Goal: Transaction & Acquisition: Obtain resource

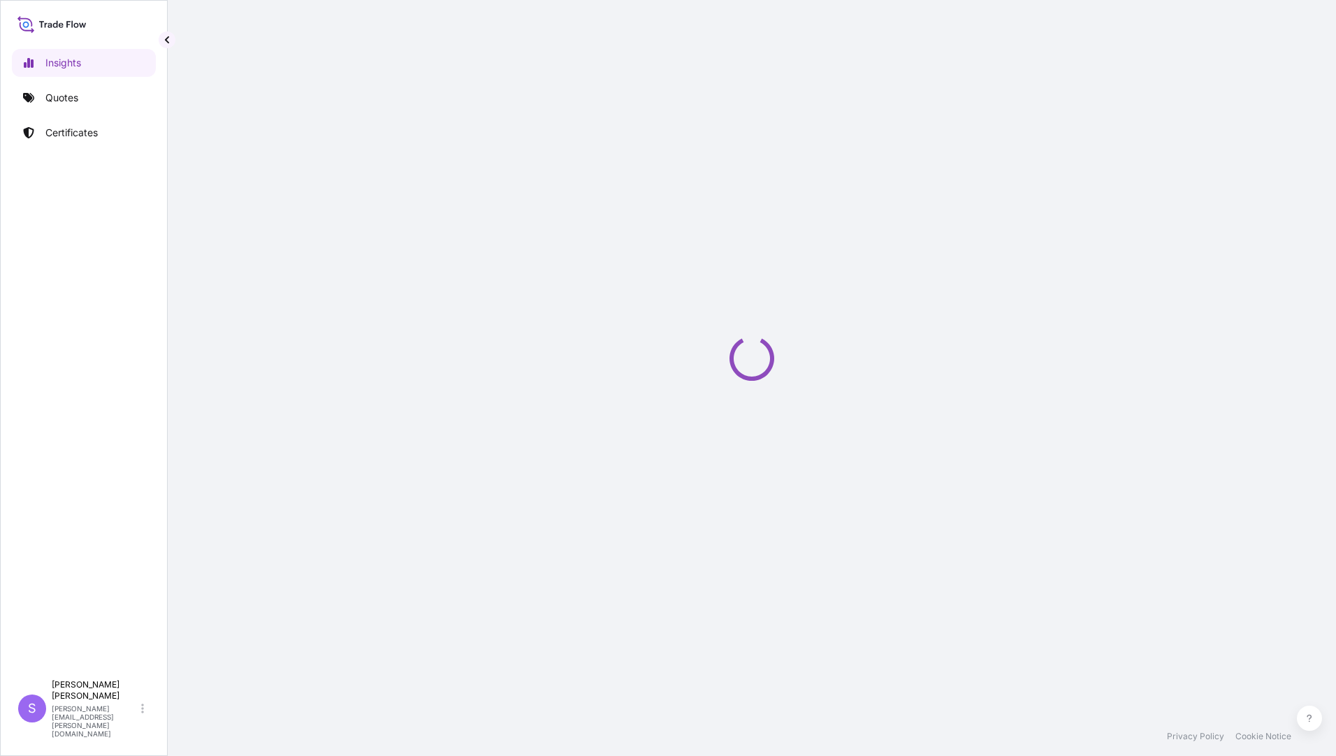
select select "2025"
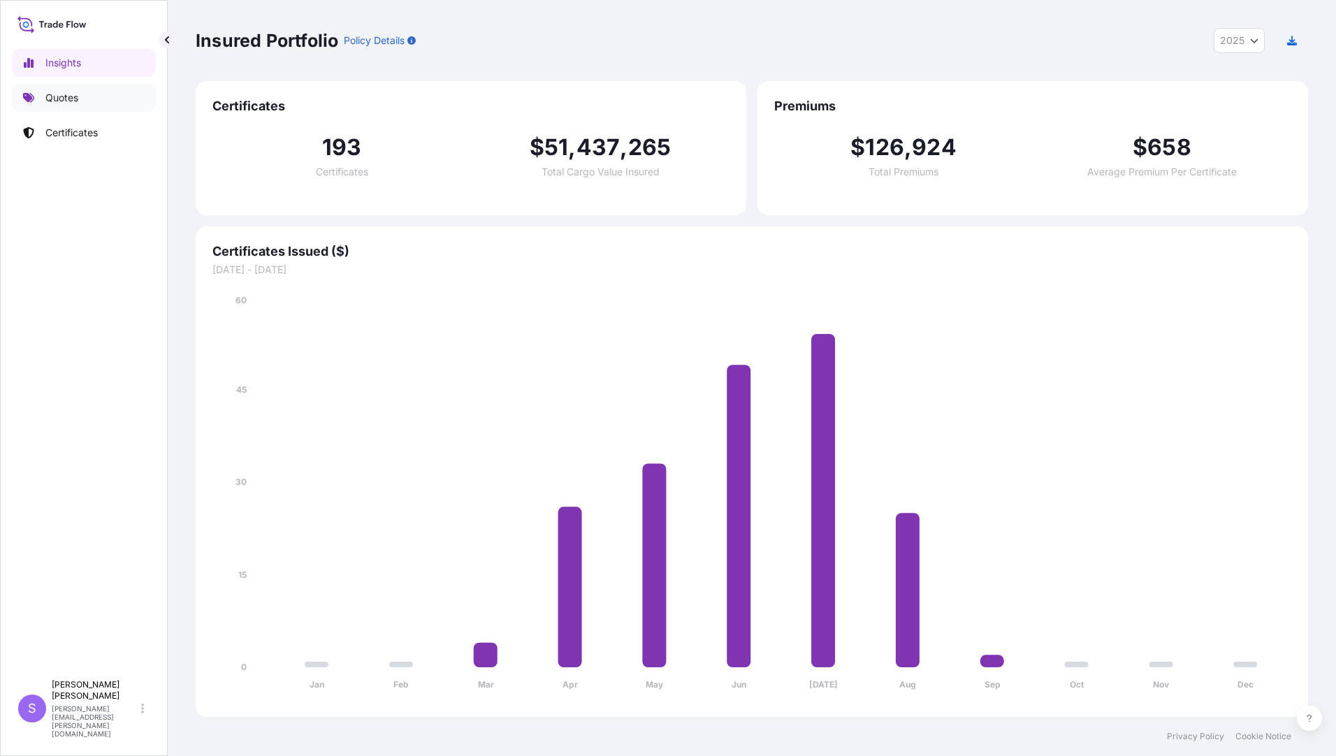
click at [64, 98] on p "Quotes" at bounding box center [61, 98] width 33 height 14
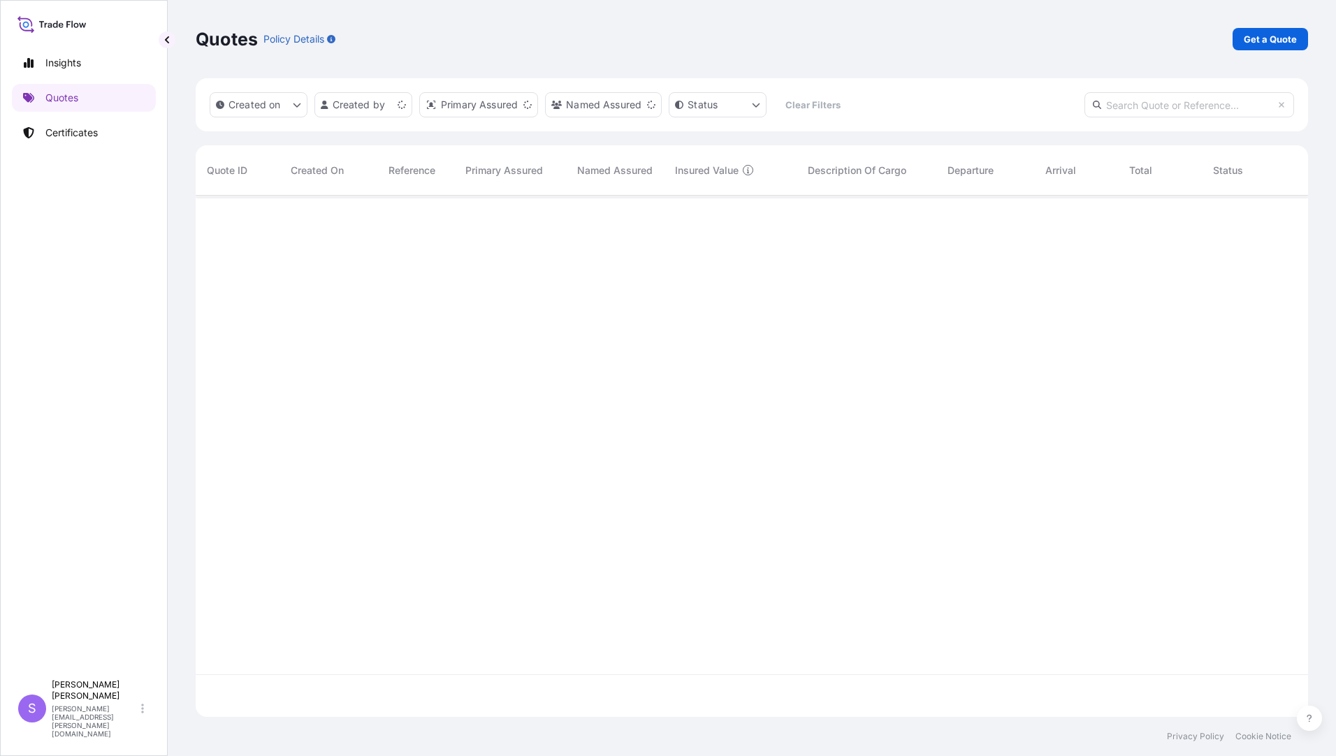
scroll to position [518, 1102]
click at [1261, 38] on p "Get a Quote" at bounding box center [1270, 39] width 53 height 14
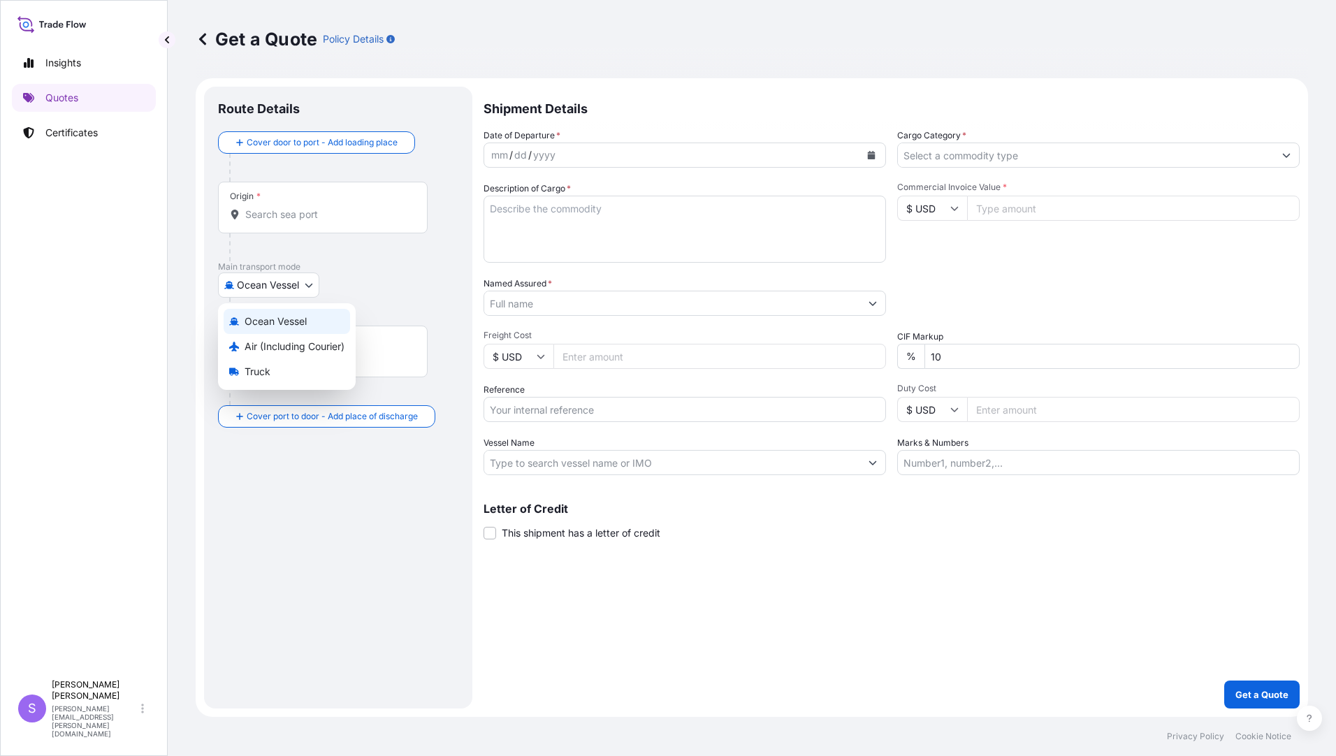
click at [311, 289] on body "Insights Quotes Certificates S [PERSON_NAME] [PERSON_NAME][EMAIL_ADDRESS][PERSO…" at bounding box center [668, 378] width 1336 height 756
click at [280, 344] on span "Air (Including Courier)" at bounding box center [295, 347] width 100 height 14
select select "Air (Including Courier)"
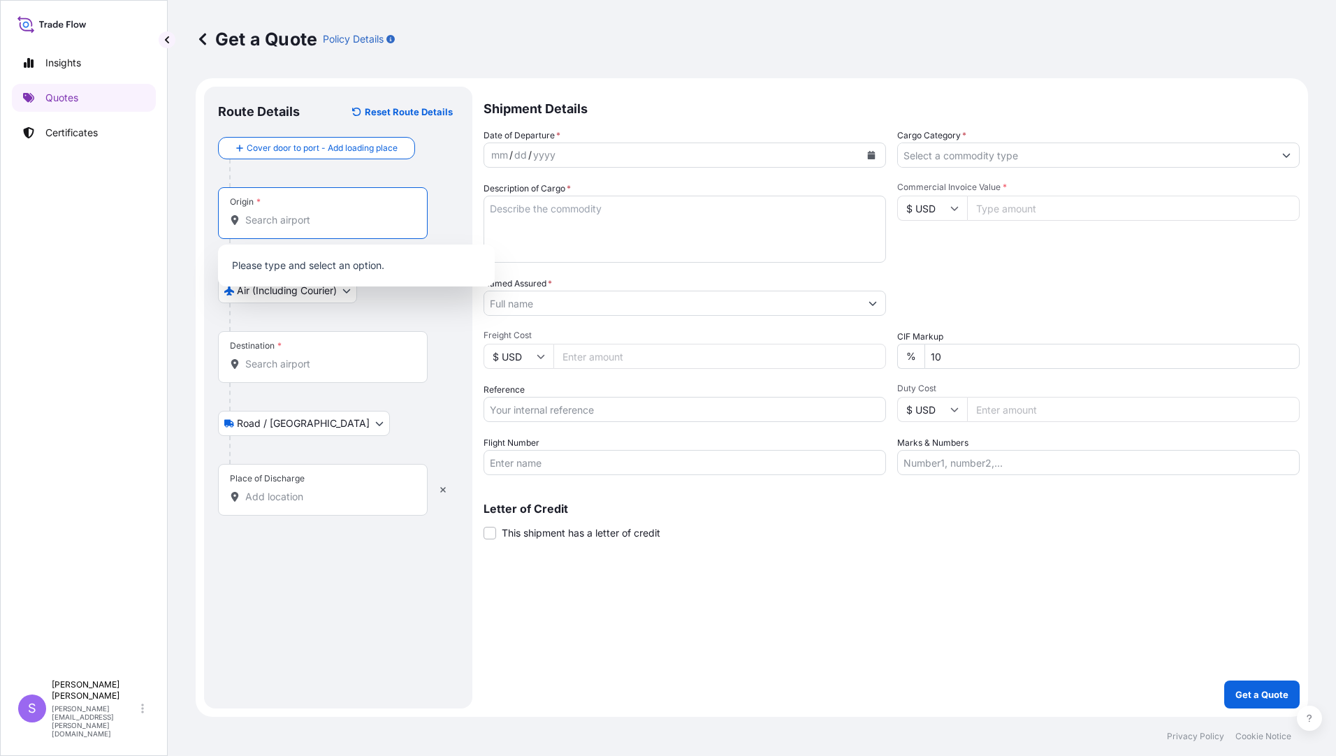
click at [351, 226] on input "Origin *" at bounding box center [327, 220] width 165 height 14
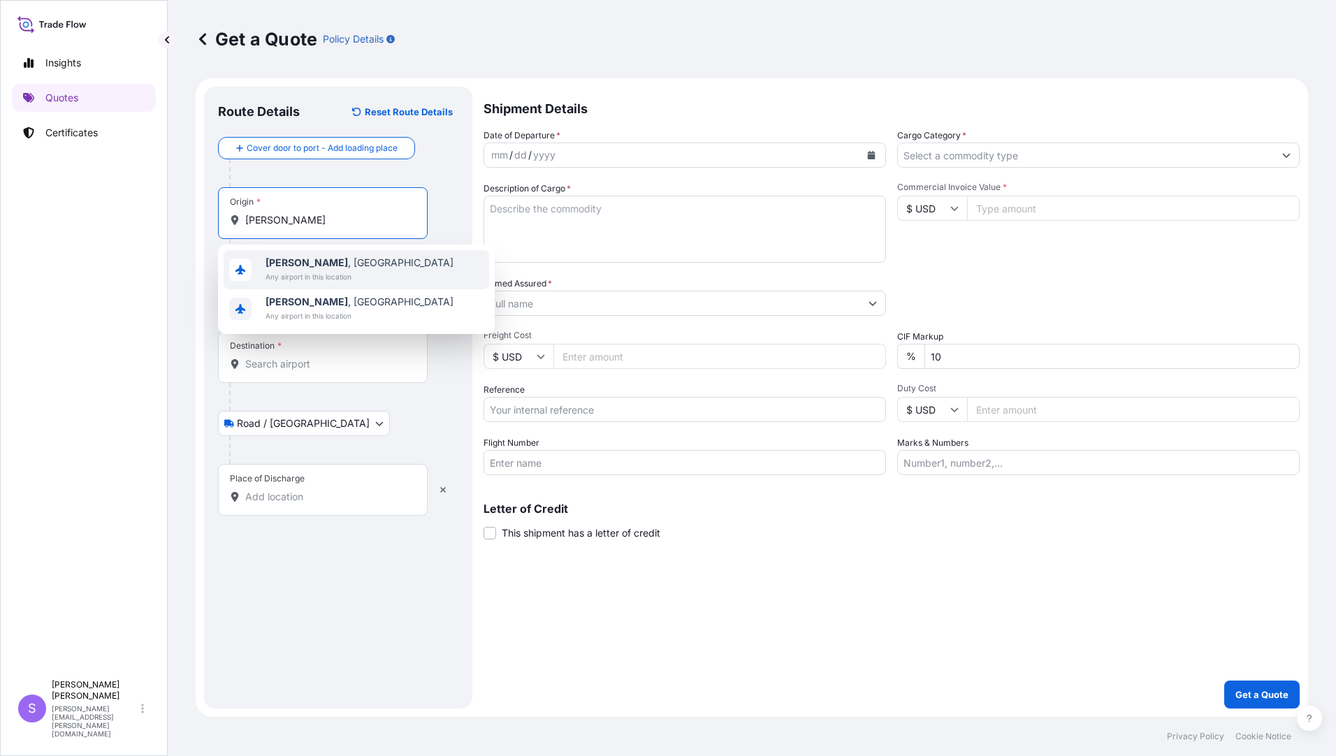
click at [316, 270] on span "Any airport in this location" at bounding box center [360, 277] width 188 height 14
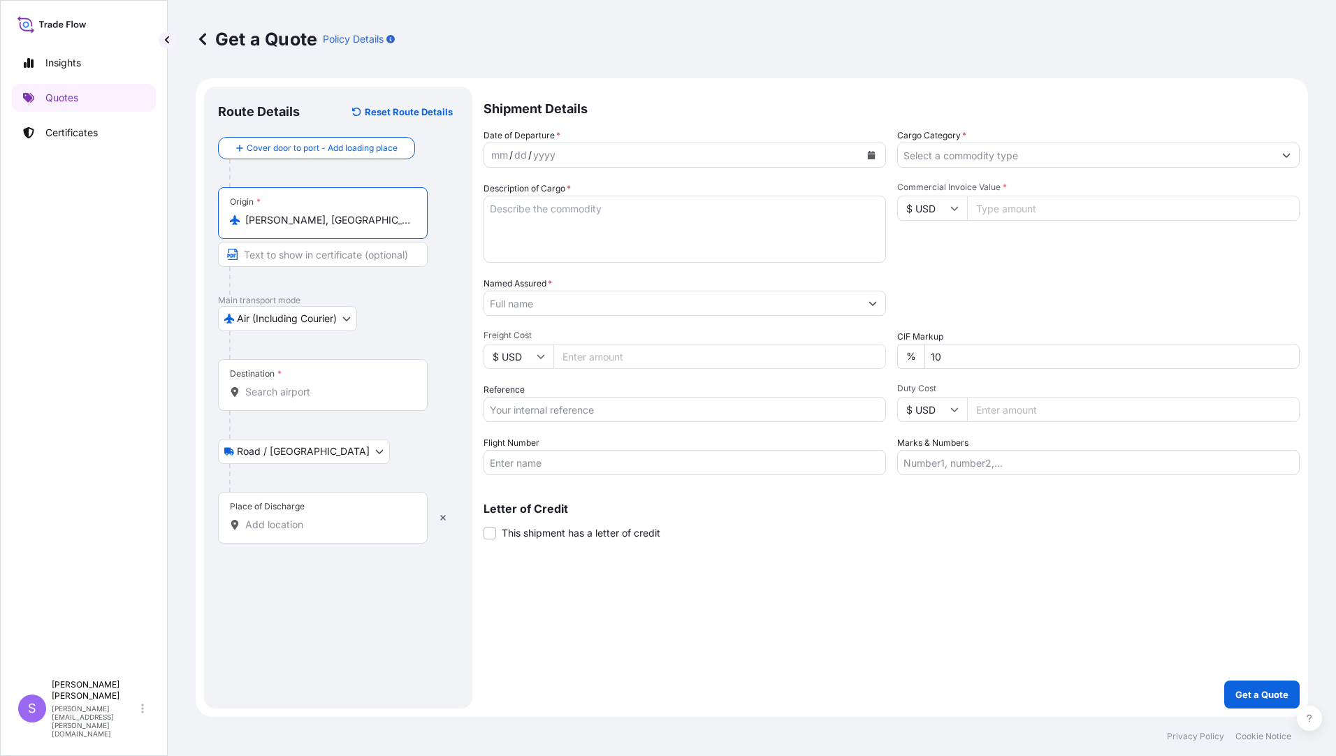
type input "Burbach, Germany"
click at [305, 393] on input "Destination *" at bounding box center [327, 392] width 165 height 14
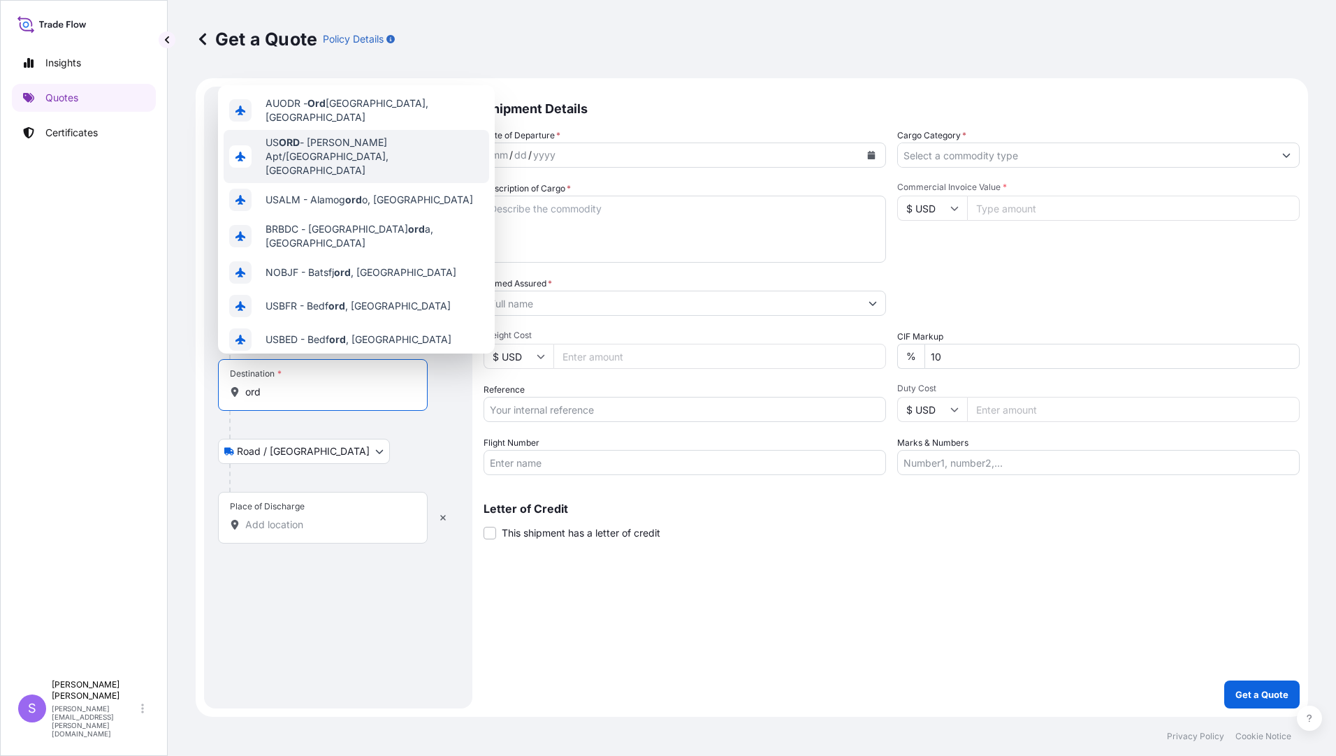
click at [371, 142] on span "US ORD - OHare Apt/Chicago, United States" at bounding box center [375, 157] width 218 height 42
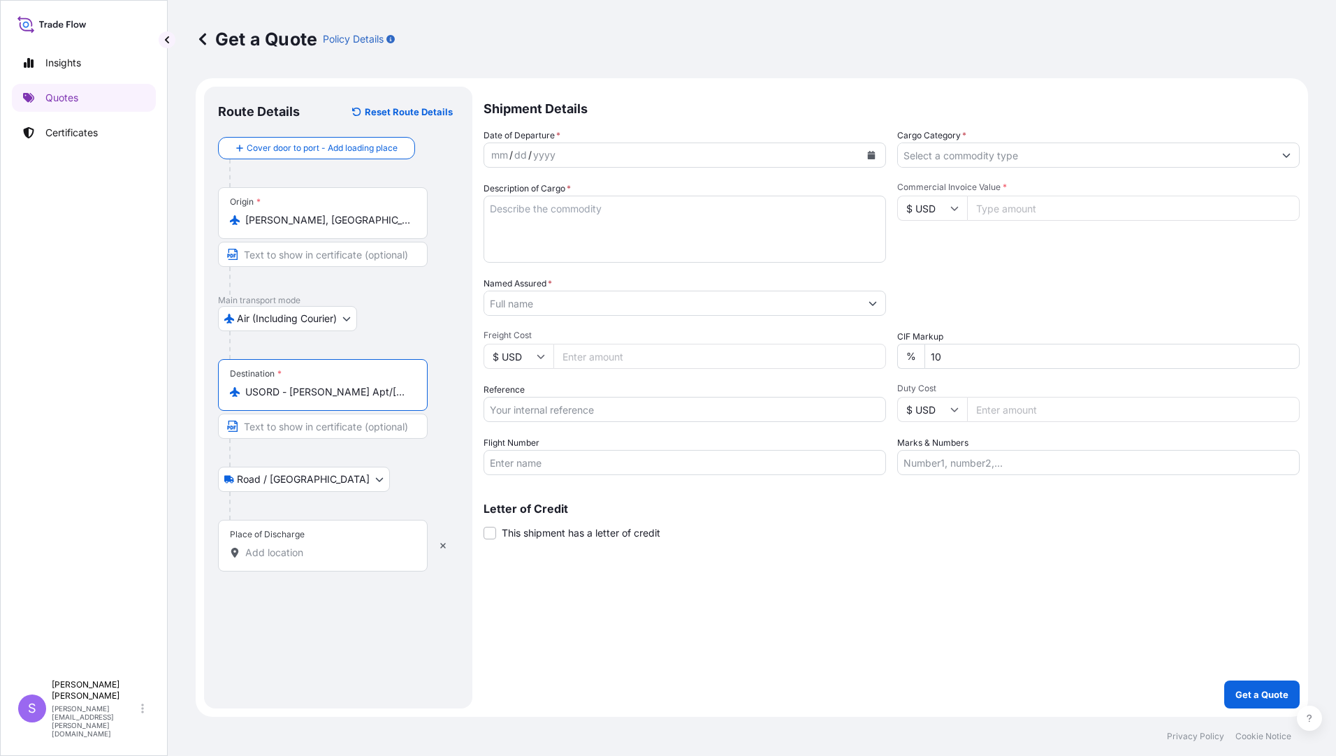
type input "USORD - OHare Apt/Chicago, United States"
click at [342, 552] on input "Place of Discharge" at bounding box center [327, 553] width 165 height 14
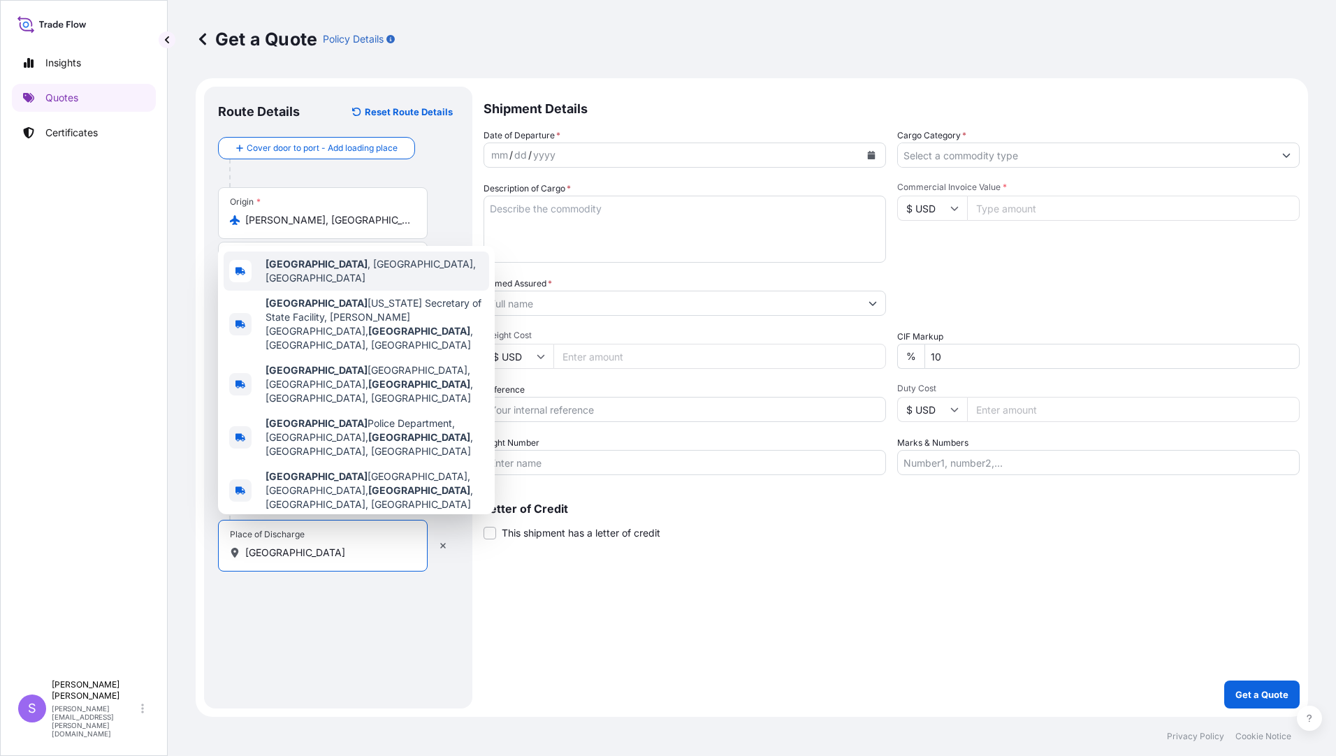
click at [331, 270] on b "Elk Grove Village" at bounding box center [317, 264] width 102 height 12
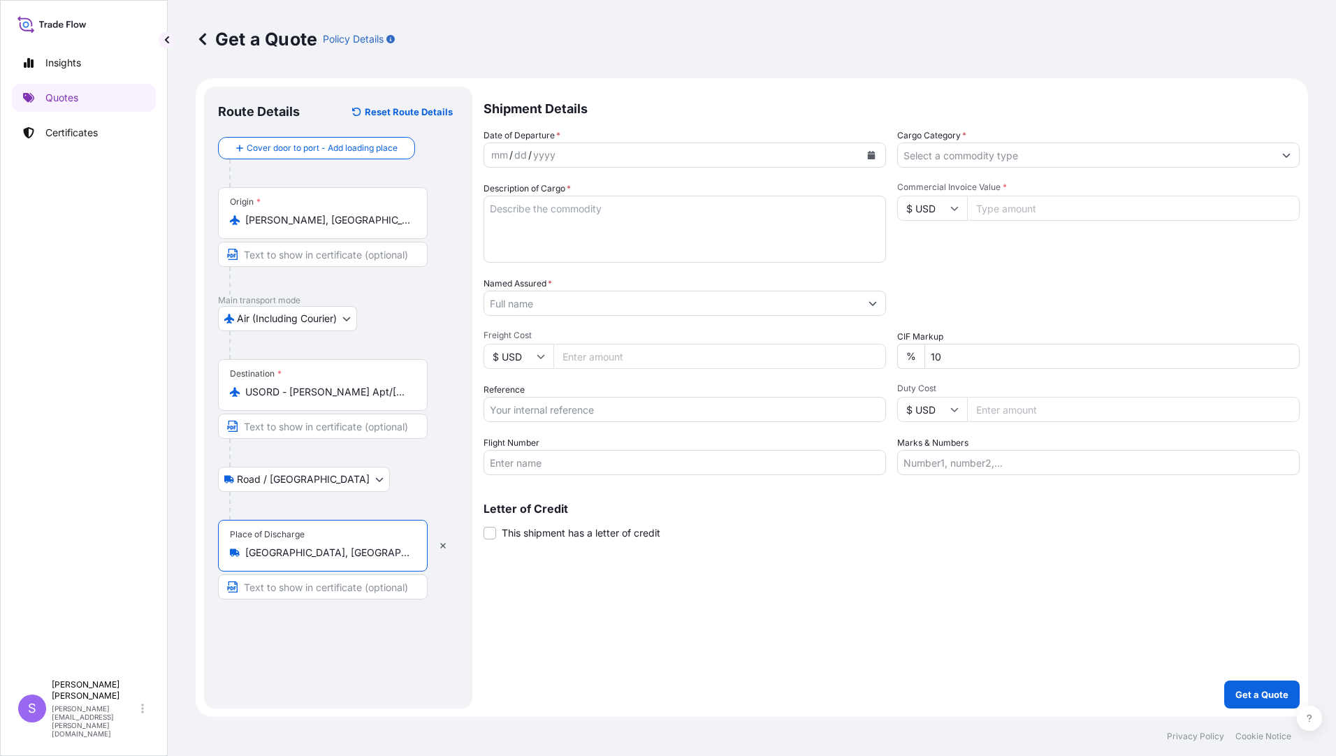
type input "Elk Grove Village, IL, USA"
click at [605, 158] on div "mm / dd / yyyy" at bounding box center [672, 155] width 376 height 25
click at [872, 155] on icon "Calendar" at bounding box center [872, 155] width 8 height 8
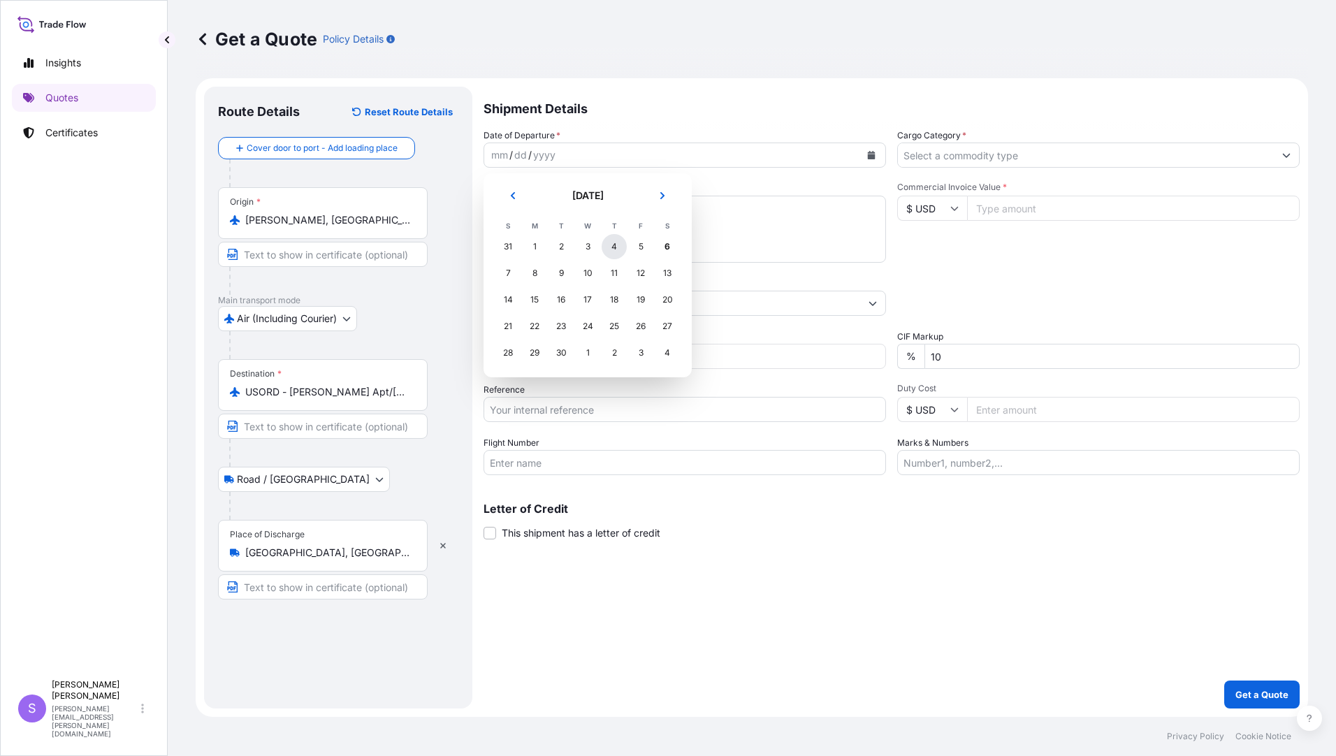
click at [616, 243] on div "4" at bounding box center [614, 246] width 25 height 25
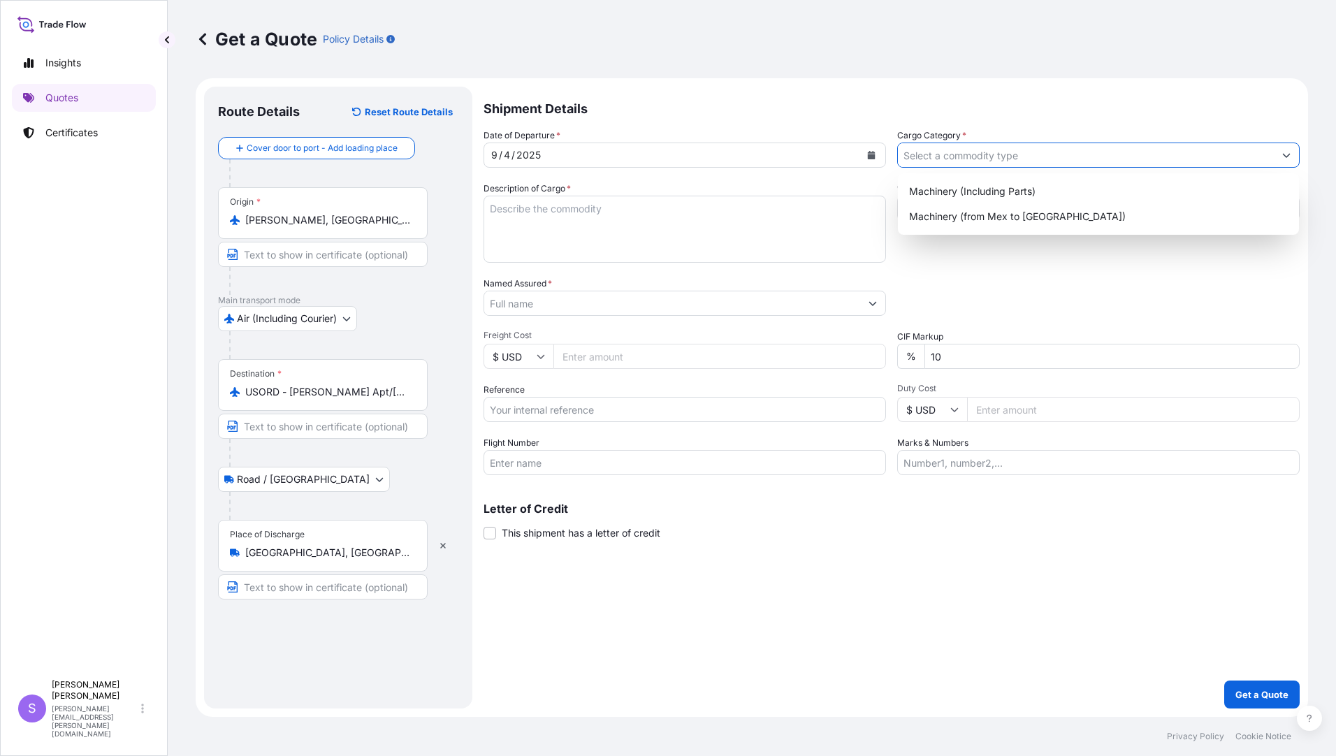
click at [998, 159] on input "Cargo Category *" at bounding box center [1086, 155] width 376 height 25
click at [969, 193] on div "Machinery (Including Parts)" at bounding box center [1098, 191] width 390 height 25
type input "Machinery (Including Parts)"
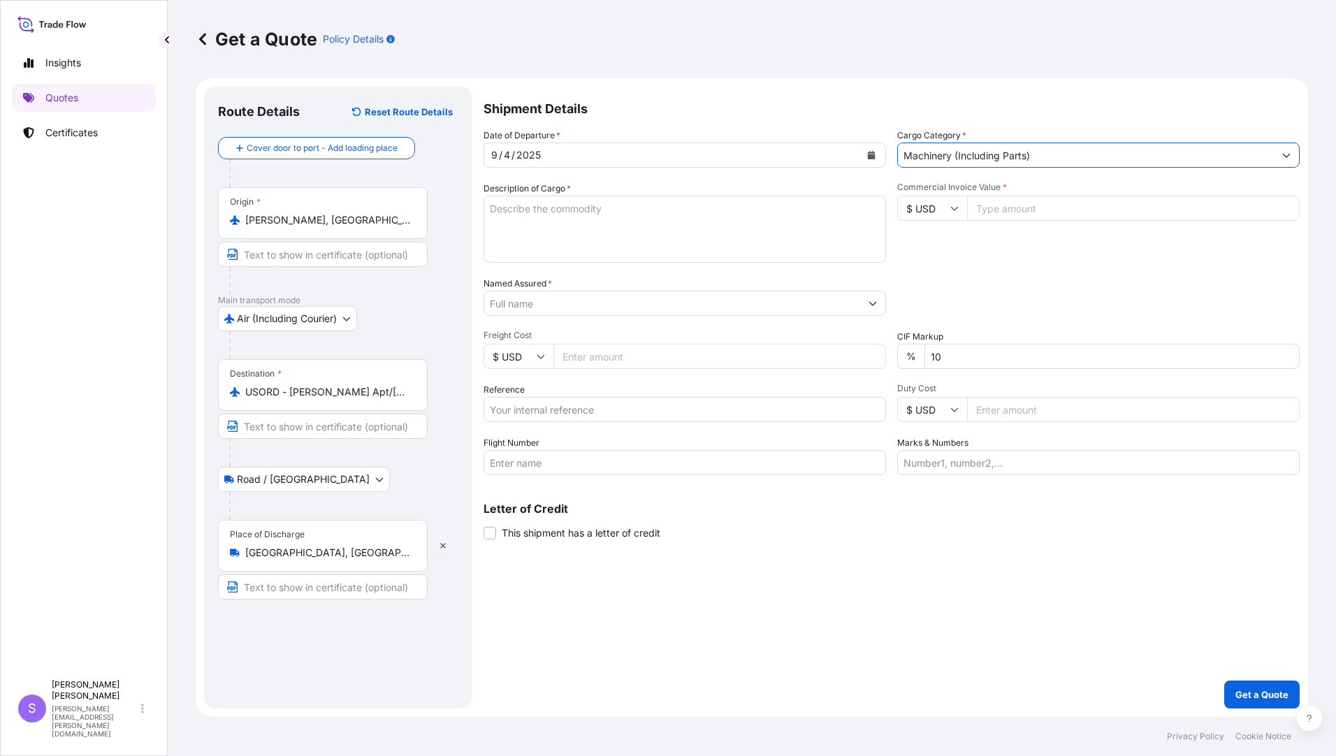
click at [610, 224] on textarea "Description of Cargo *" at bounding box center [685, 229] width 402 height 67
type textarea "INGERSOLL PARTS"
click at [998, 212] on input "Commercial Invoice Value *" at bounding box center [1133, 208] width 333 height 25
type input "13682.73"
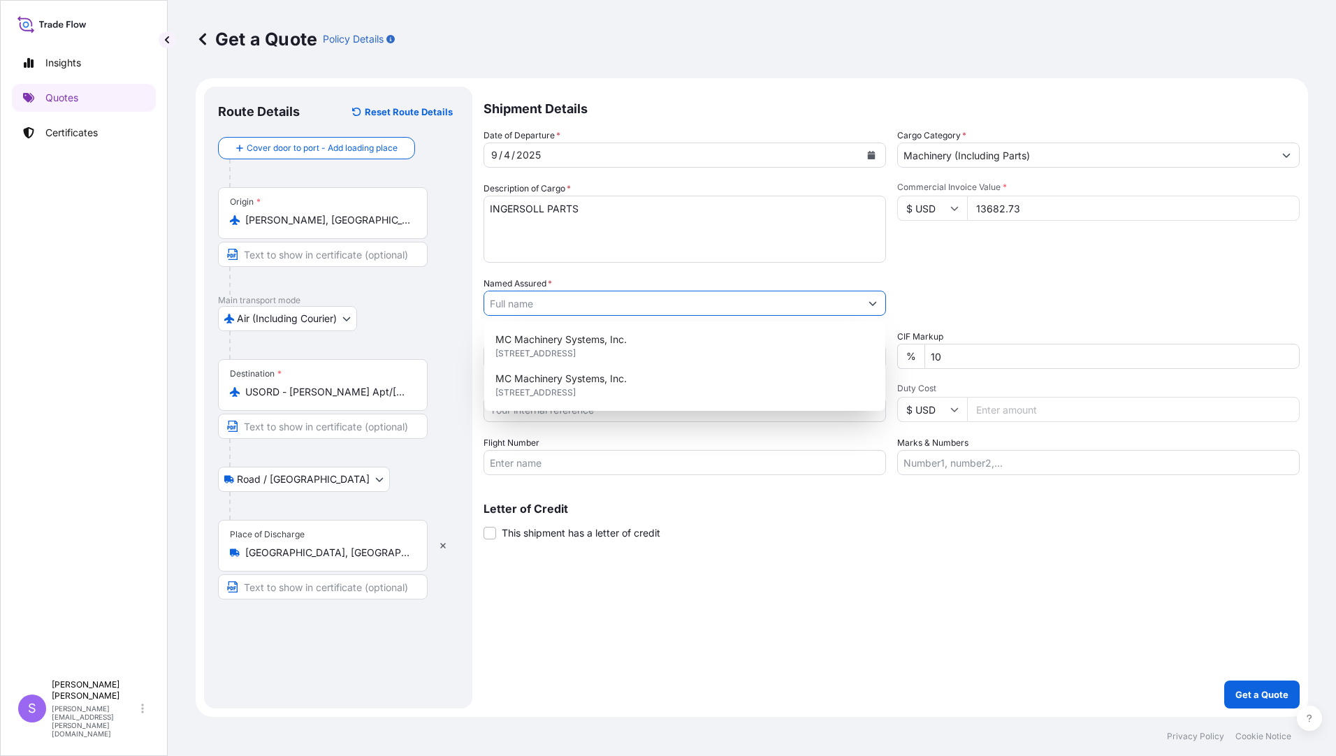
click at [603, 302] on input "Named Assured *" at bounding box center [672, 303] width 376 height 25
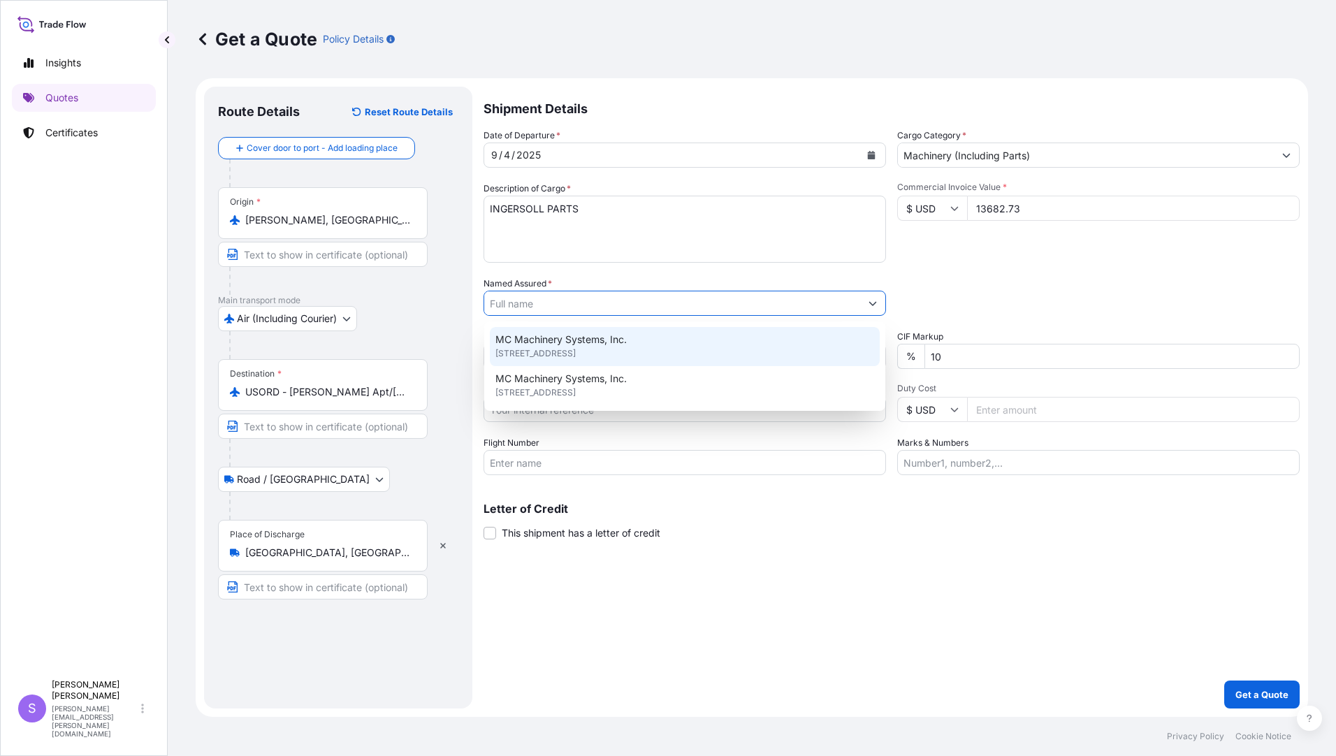
click at [588, 340] on span "MC Machinery Systems, Inc." at bounding box center [560, 340] width 131 height 14
type input "MC Machinery Systems, Inc."
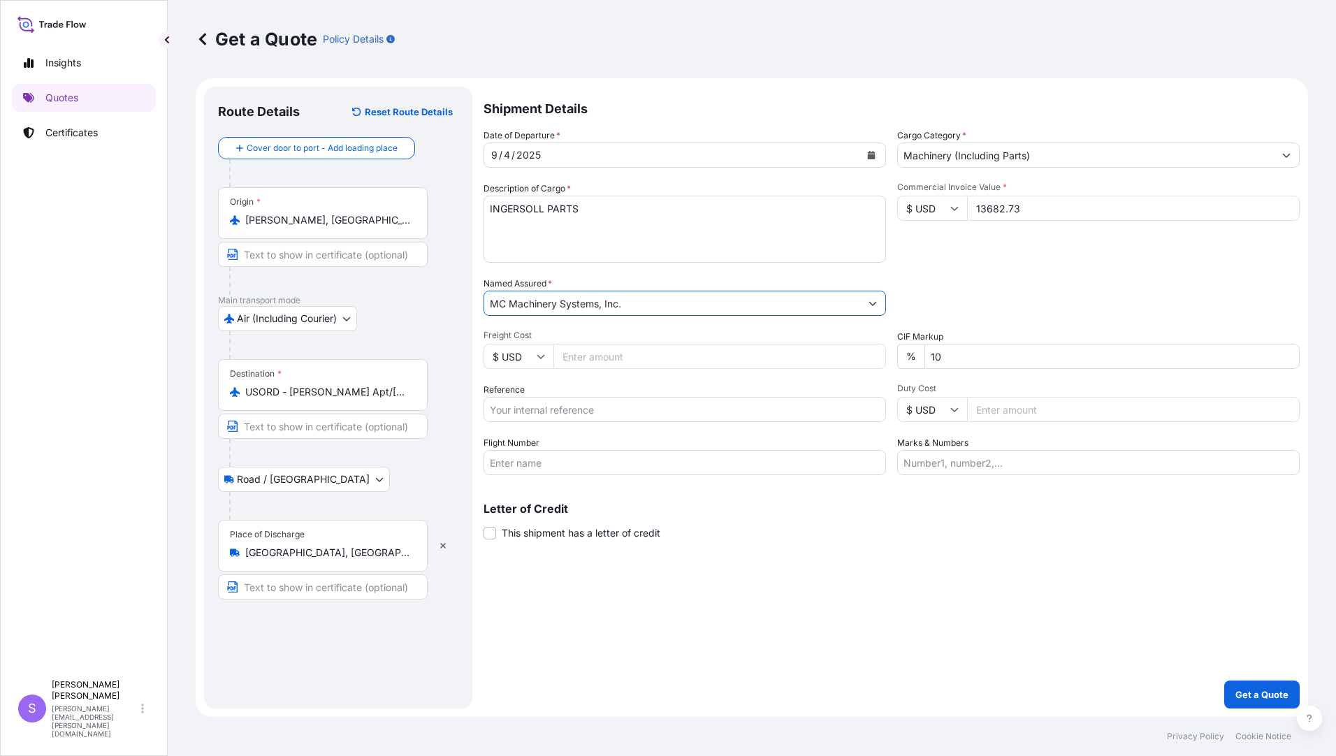
click at [600, 409] on input "Reference" at bounding box center [685, 409] width 402 height 25
type input "YDG-0242 8602"
click at [611, 460] on input "Flight Number" at bounding box center [685, 462] width 402 height 25
type input "AC845A/08"
click at [1017, 465] on input "Marks & Numbers" at bounding box center [1098, 462] width 402 height 25
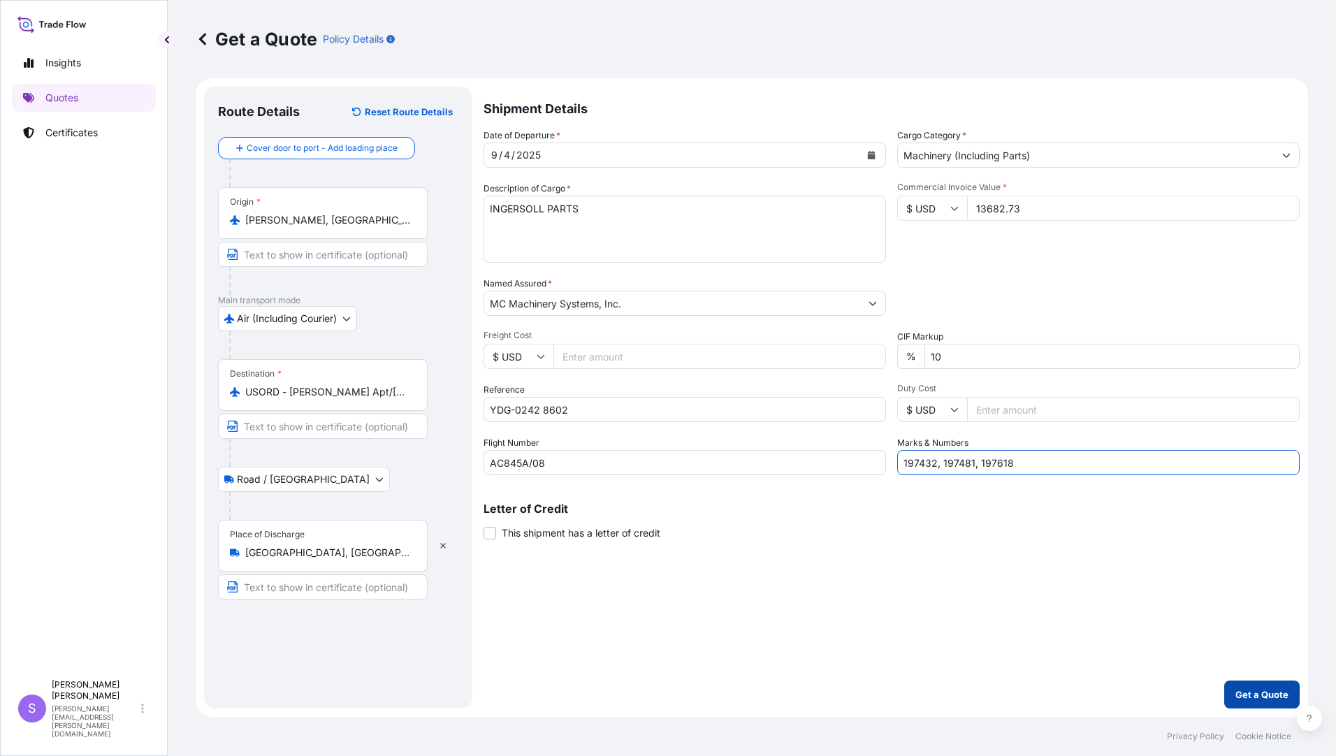
type input "197432, 197481, 197618"
click at [1250, 694] on p "Get a Quote" at bounding box center [1261, 695] width 53 height 14
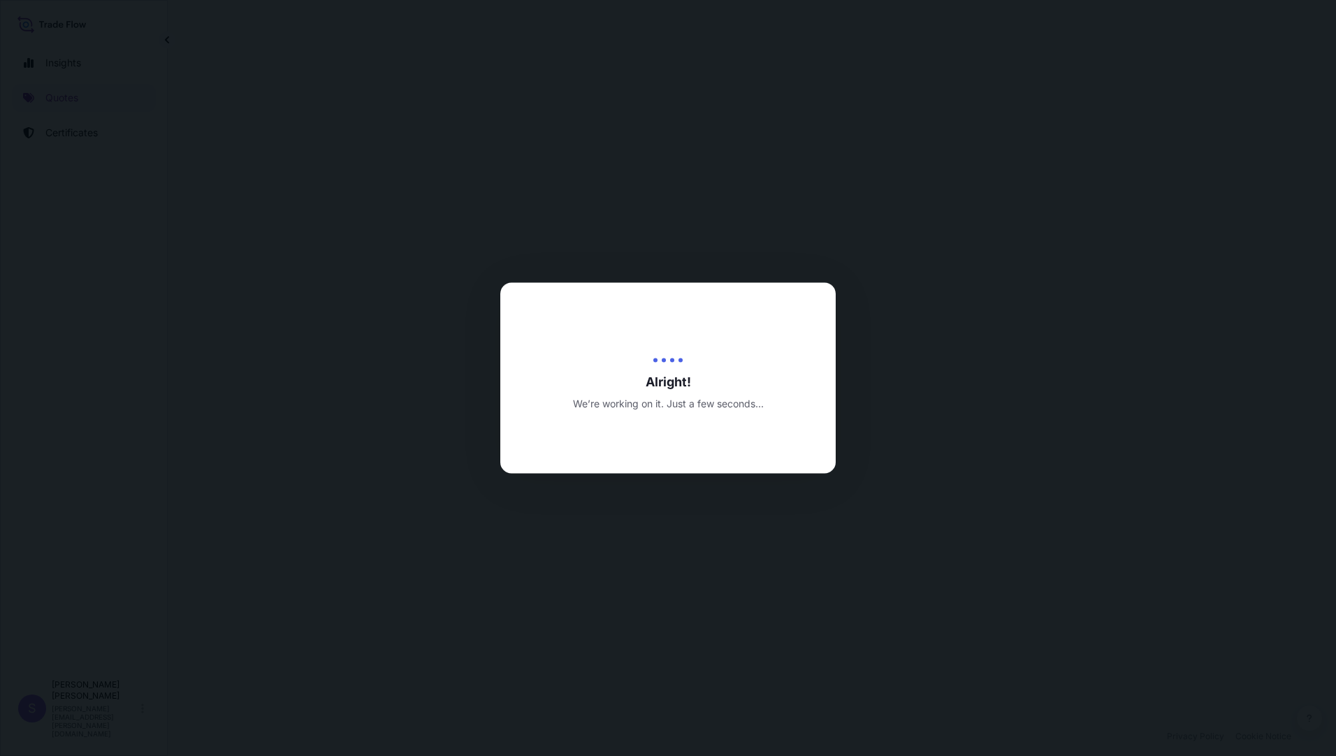
select select "Air (Including Courier)"
select select "Road / Inland"
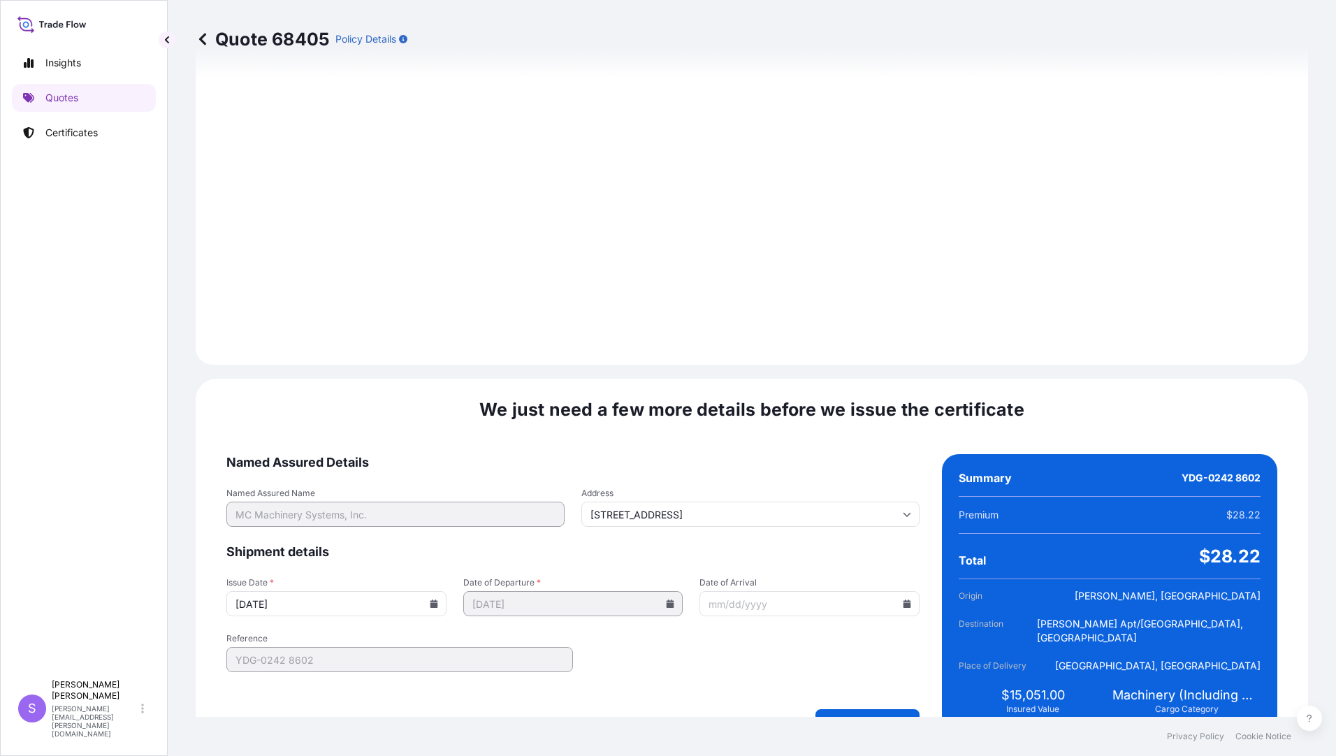
scroll to position [1523, 0]
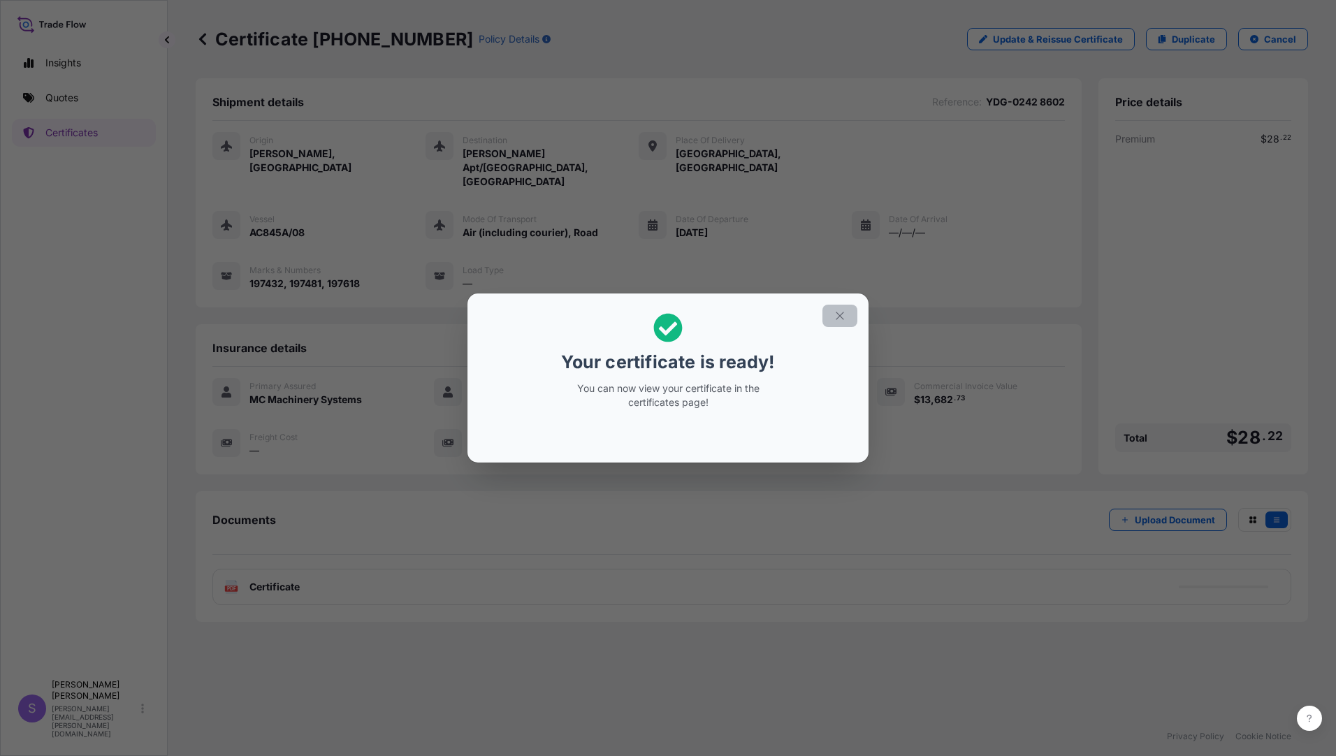
click at [835, 314] on icon "button" at bounding box center [840, 316] width 13 height 13
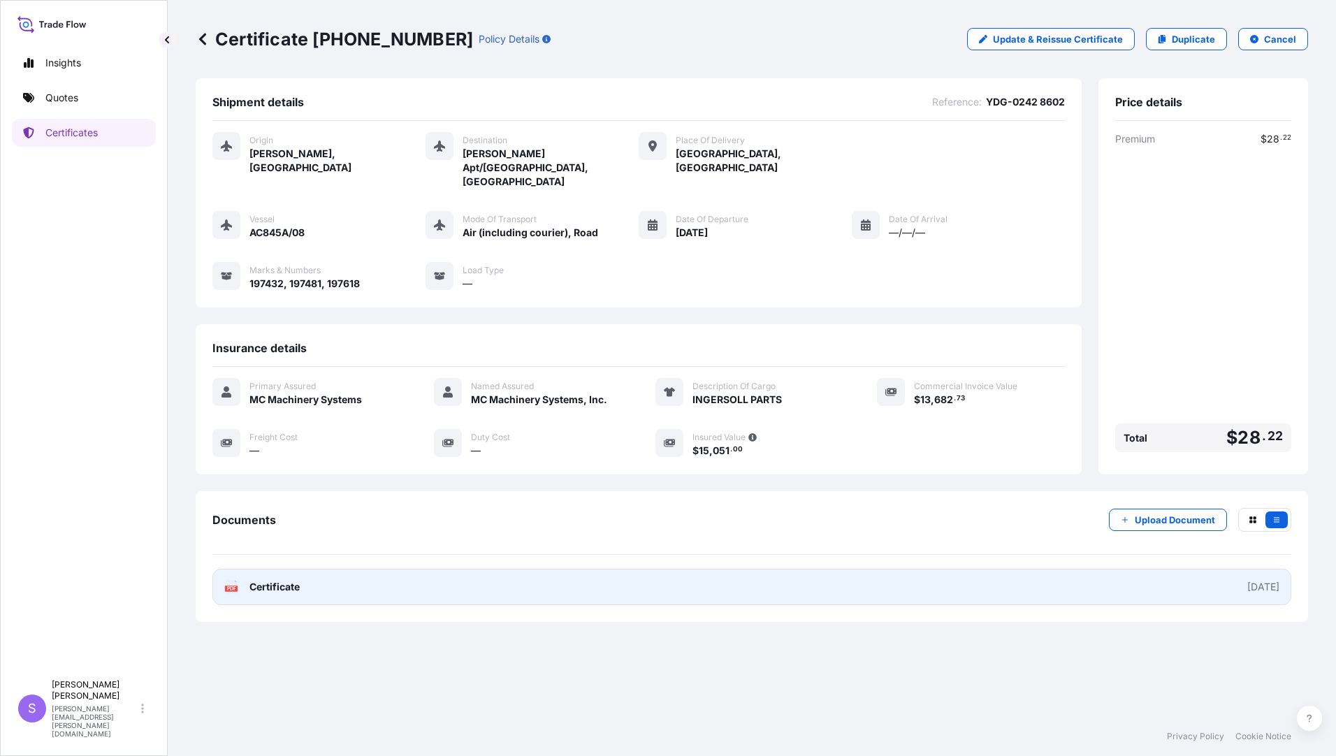
click at [284, 580] on span "Certificate" at bounding box center [274, 587] width 50 height 14
